Goal: Find specific page/section: Find specific page/section

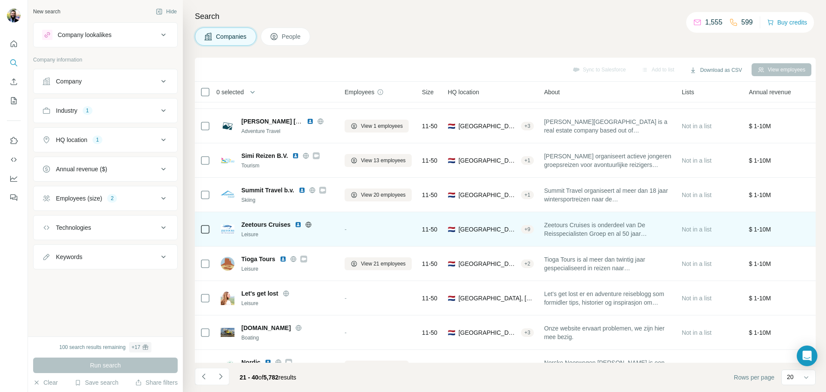
scroll to position [43, 0]
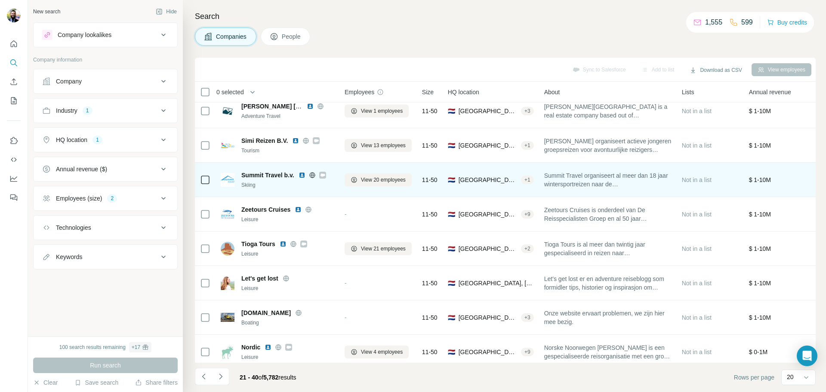
click at [321, 178] on icon at bounding box center [322, 175] width 5 height 7
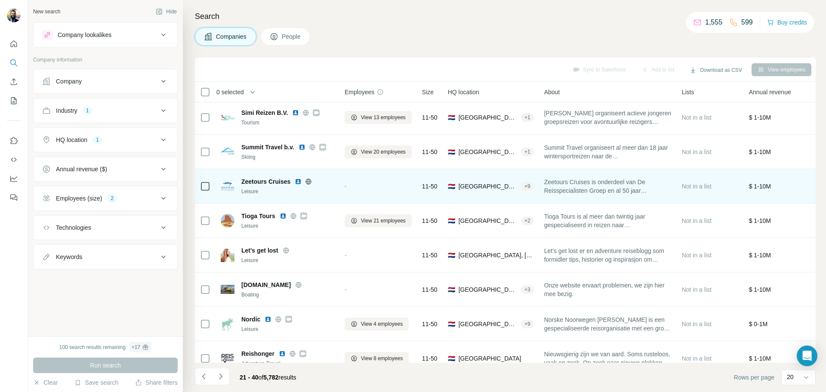
scroll to position [86, 0]
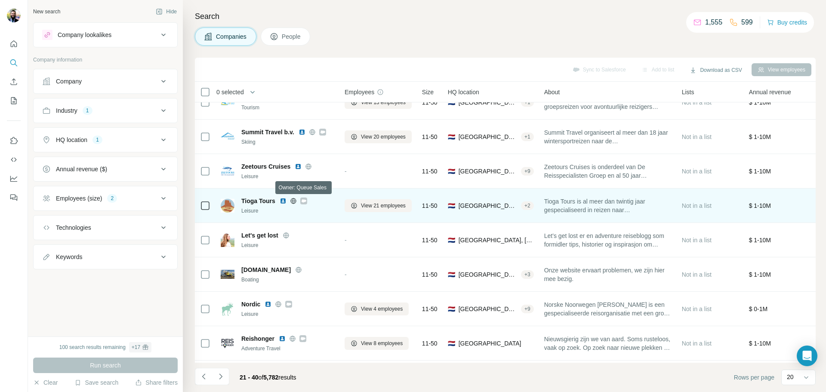
click at [306, 200] on icon at bounding box center [303, 200] width 5 height 3
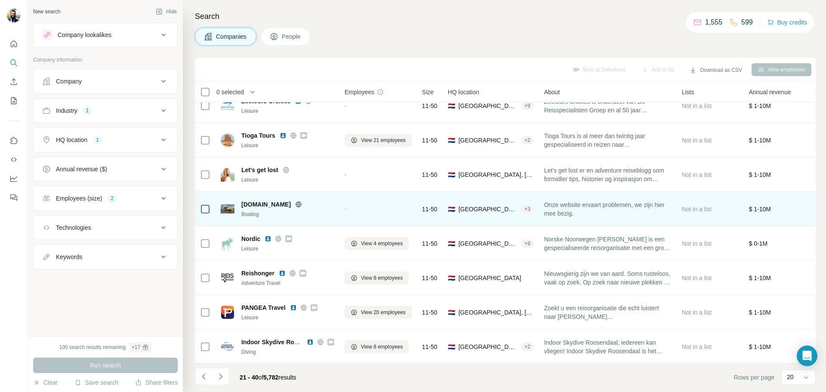
scroll to position [172, 0]
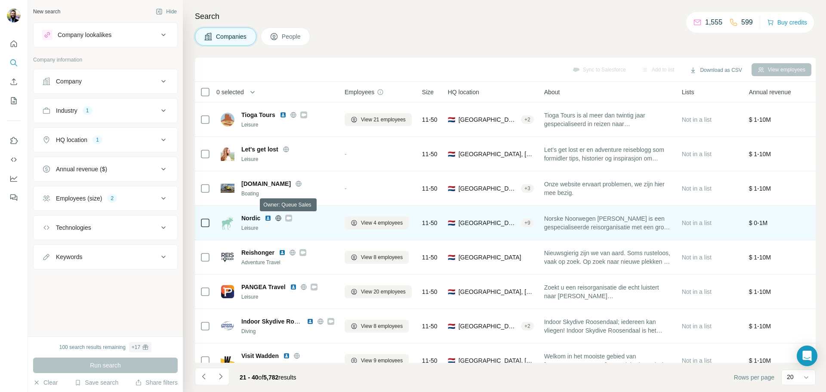
click at [290, 218] on icon at bounding box center [288, 217] width 5 height 3
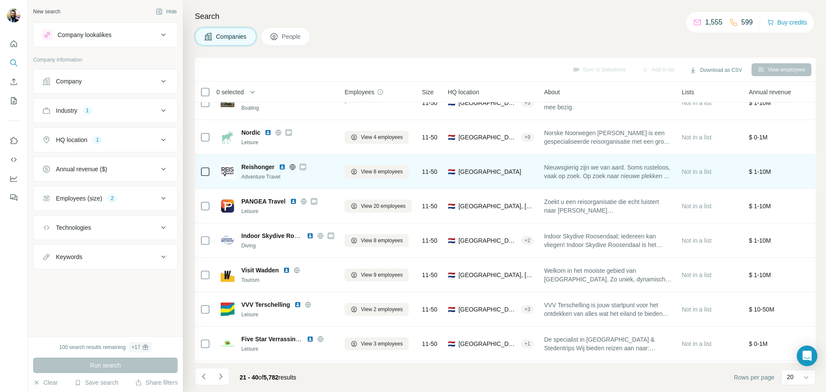
scroll to position [258, 0]
click at [301, 166] on icon at bounding box center [303, 166] width 5 height 3
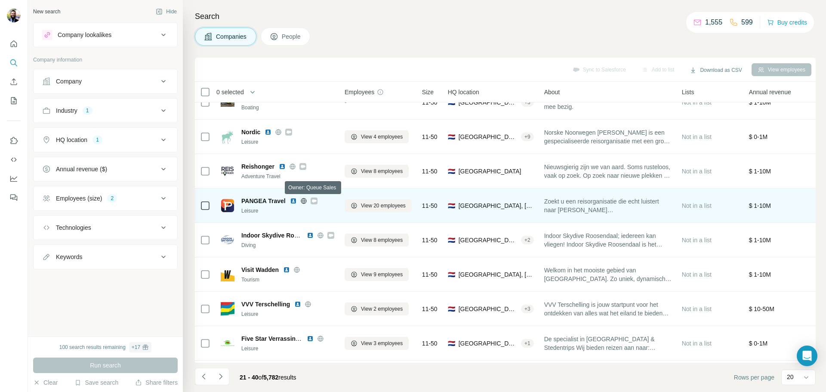
click at [316, 202] on icon at bounding box center [313, 200] width 5 height 7
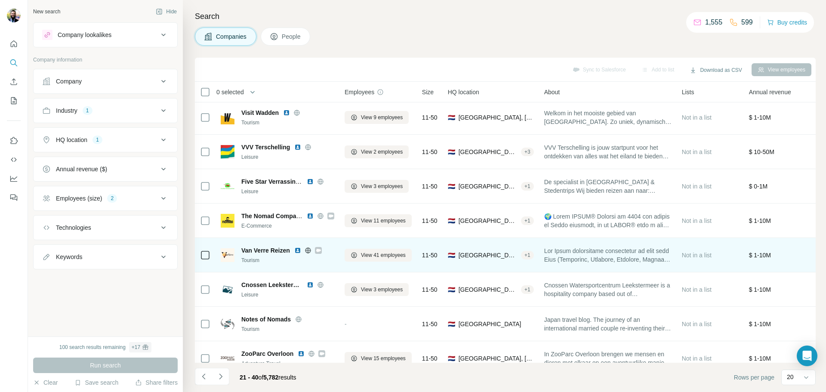
scroll to position [430, 0]
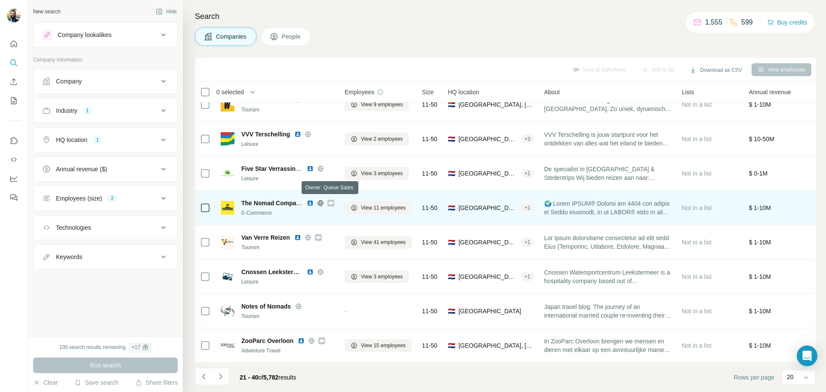
click at [333, 200] on icon at bounding box center [330, 203] width 5 height 7
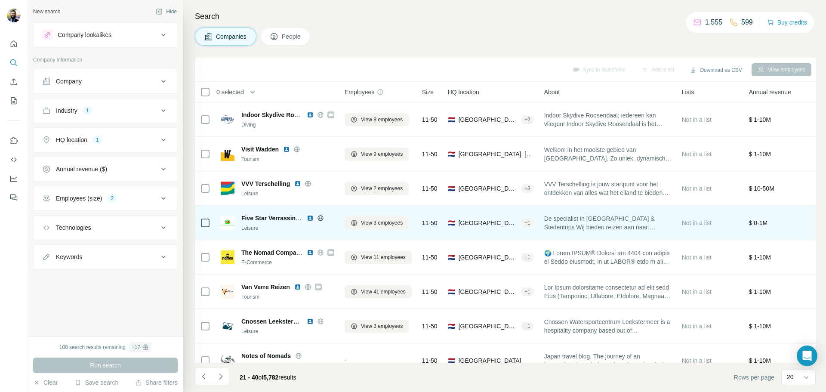
scroll to position [432, 0]
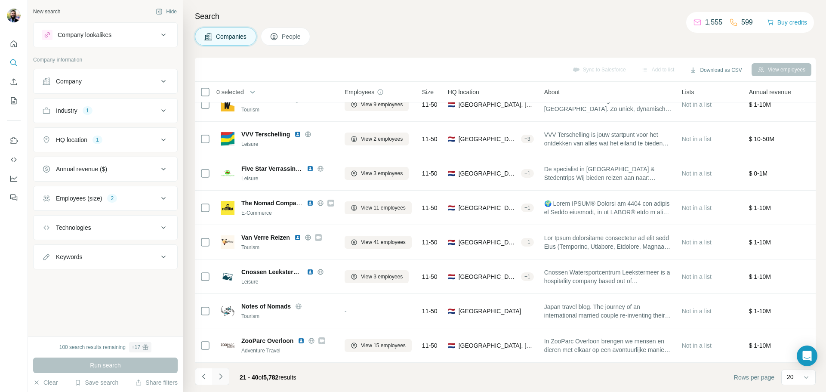
click at [221, 377] on icon "Navigate to next page" at bounding box center [220, 376] width 9 height 9
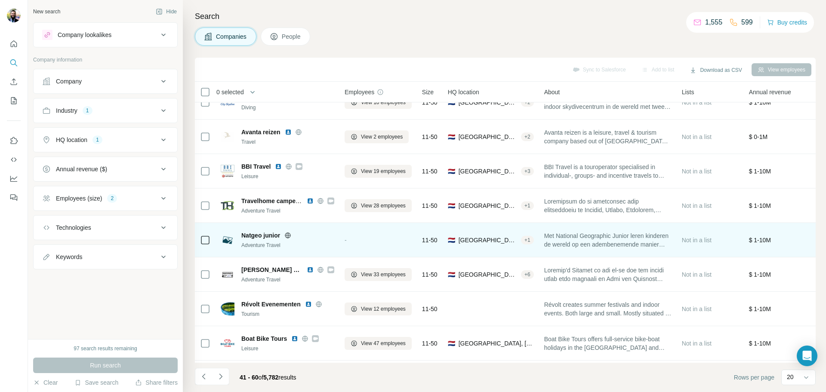
scroll to position [129, 0]
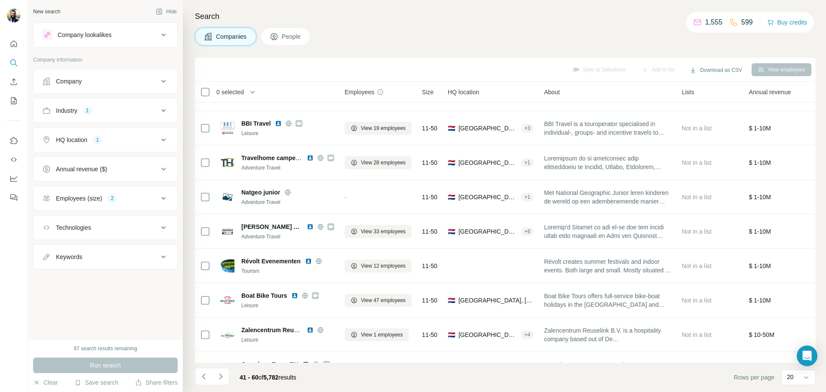
click at [117, 197] on div "2" at bounding box center [112, 198] width 10 height 8
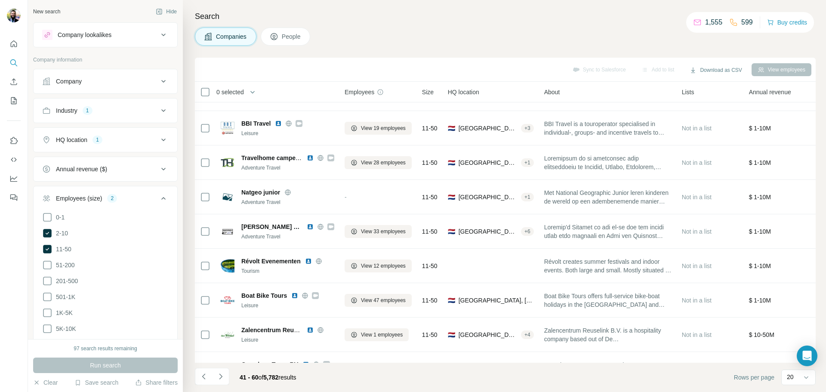
click at [117, 197] on div "2" at bounding box center [112, 198] width 10 height 8
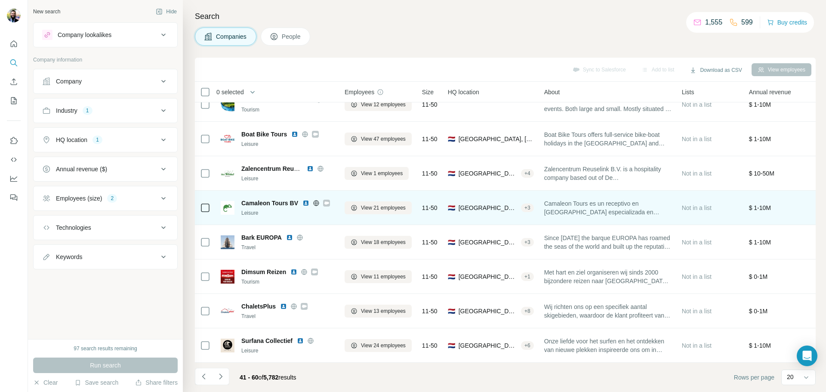
scroll to position [301, 0]
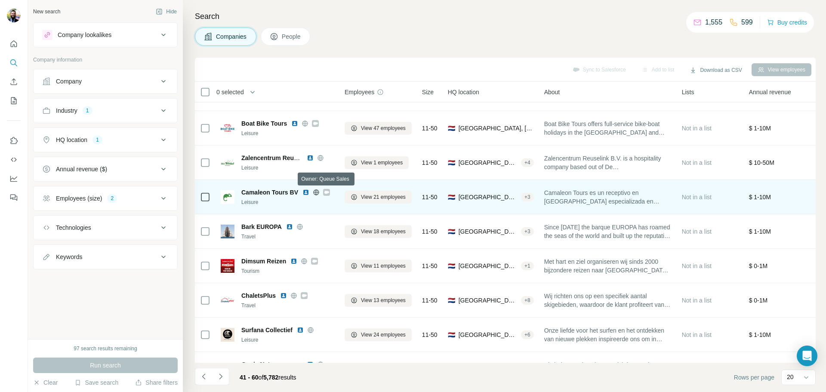
click at [328, 191] on icon at bounding box center [326, 192] width 5 height 3
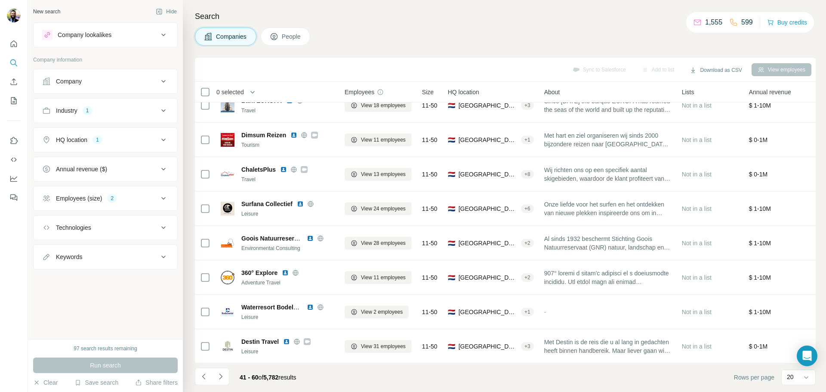
scroll to position [432, 0]
click at [114, 134] on button "HQ location 1" at bounding box center [106, 139] width 144 height 21
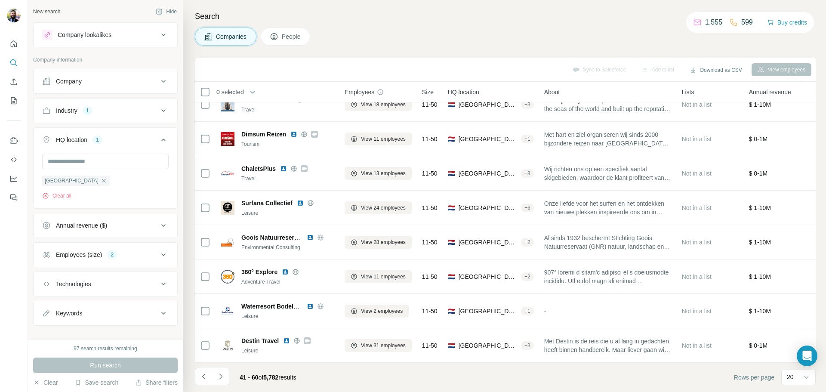
click at [103, 116] on button "Industry 1" at bounding box center [106, 110] width 144 height 21
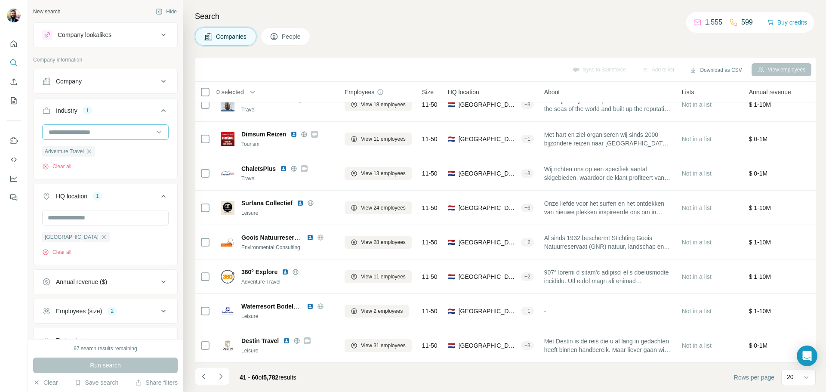
click at [90, 136] on input at bounding box center [101, 131] width 106 height 9
click at [88, 133] on input at bounding box center [101, 131] width 106 height 9
click at [137, 108] on div "Industry 1" at bounding box center [100, 110] width 116 height 9
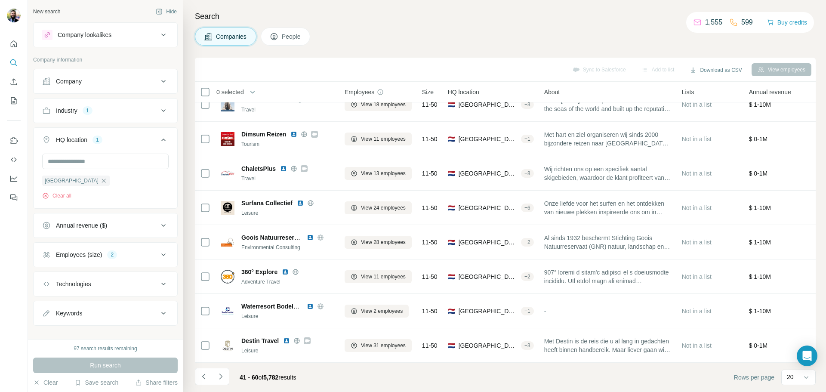
click at [158, 140] on icon at bounding box center [163, 140] width 10 height 10
click at [153, 142] on div "HQ location 1" at bounding box center [100, 139] width 116 height 9
click at [111, 161] on input "text" at bounding box center [105, 161] width 126 height 15
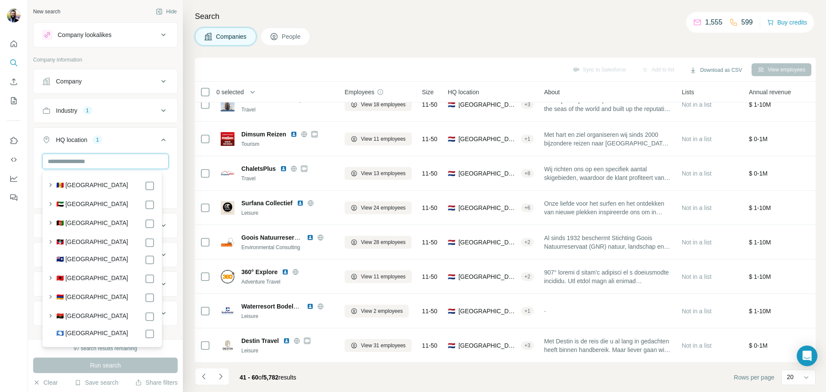
click at [115, 158] on input "text" at bounding box center [105, 161] width 126 height 15
click at [129, 140] on div "HQ location 1" at bounding box center [100, 139] width 116 height 9
